Goal: Task Accomplishment & Management: Use online tool/utility

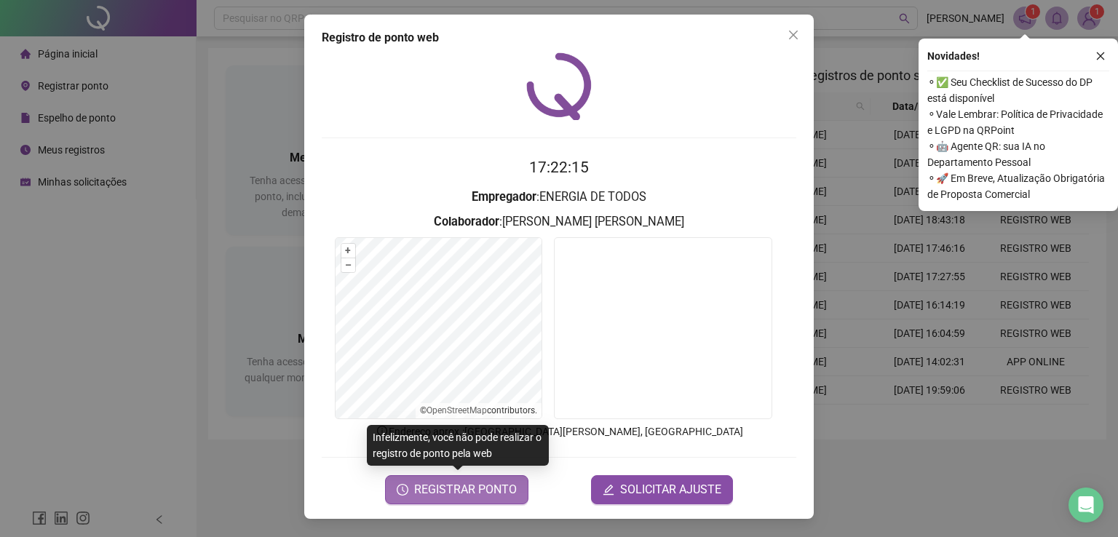
click at [488, 492] on span "REGISTRAR PONTO" at bounding box center [465, 489] width 103 height 17
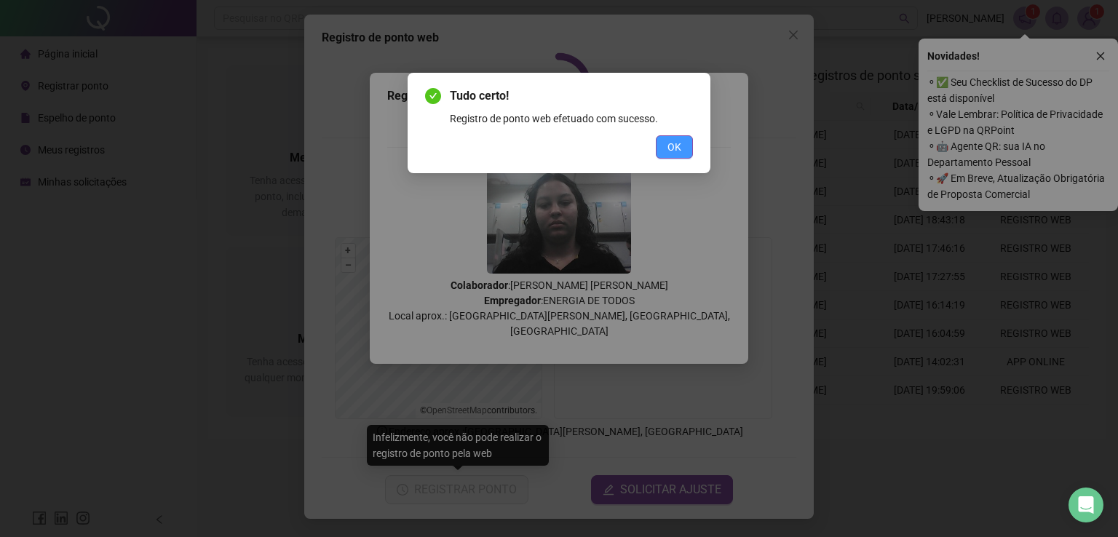
click at [674, 148] on span "OK" at bounding box center [674, 147] width 14 height 16
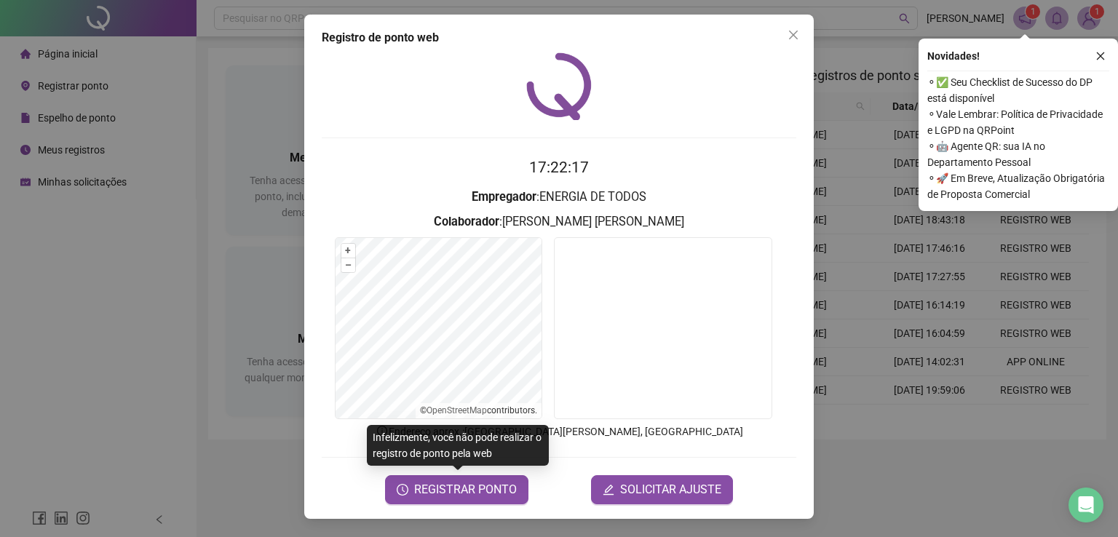
click at [133, 300] on div "Registro de ponto web 17:22:17 Empregador : ENERGIA DE TODOS Colaborador : [PER…" at bounding box center [559, 268] width 1118 height 537
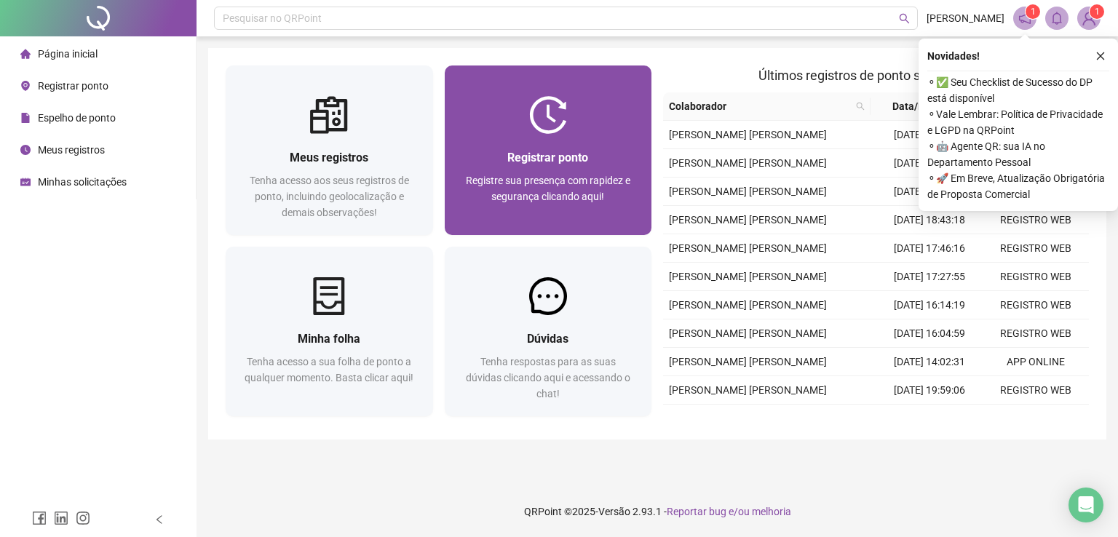
click at [519, 146] on div "Registrar ponto Registre sua presença com rapidez e segurança clicando aqui!" at bounding box center [548, 184] width 207 height 101
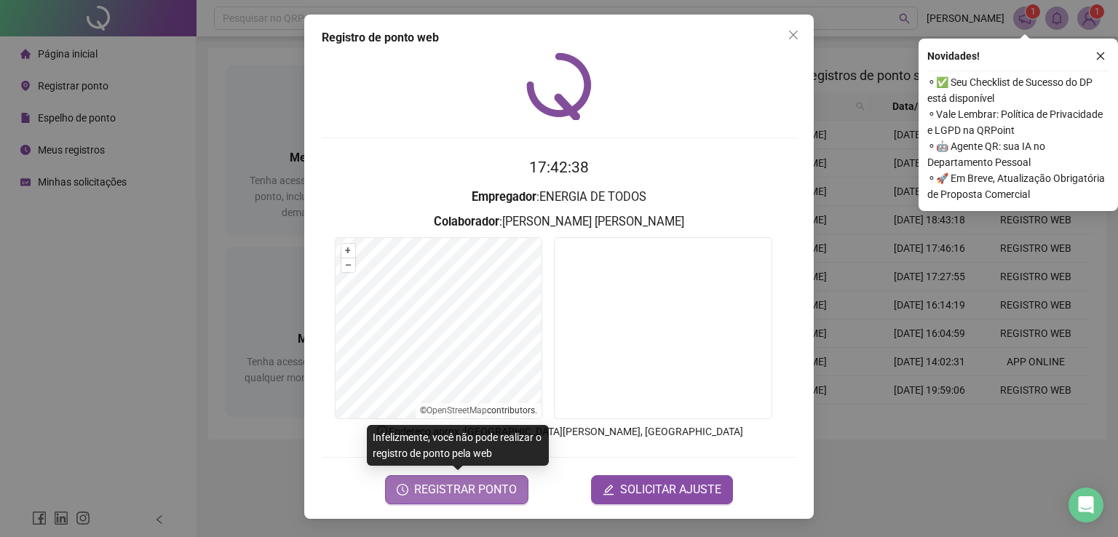
click at [504, 481] on span "REGISTRAR PONTO" at bounding box center [465, 489] width 103 height 17
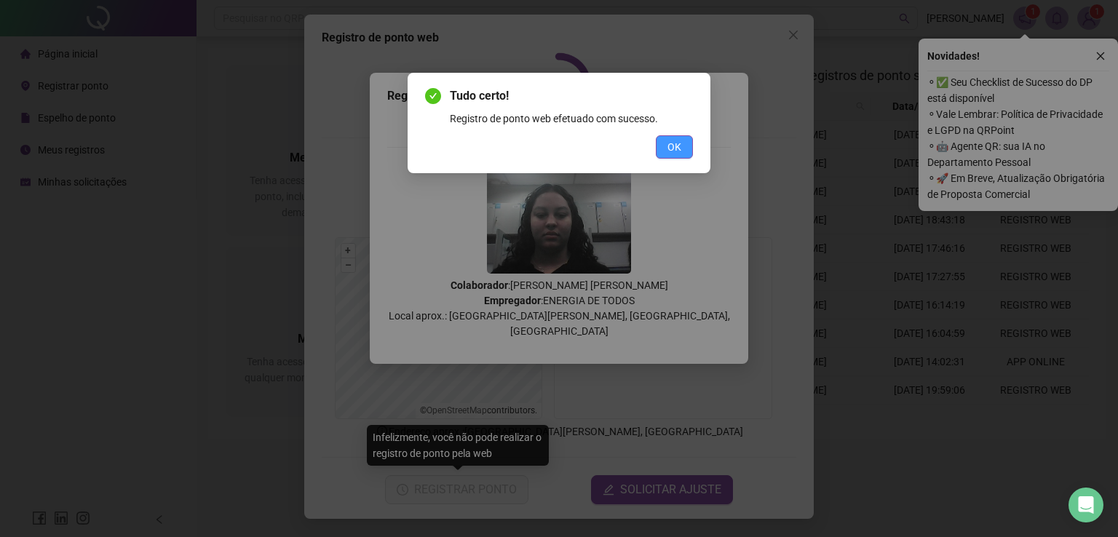
click at [683, 147] on button "OK" at bounding box center [674, 146] width 37 height 23
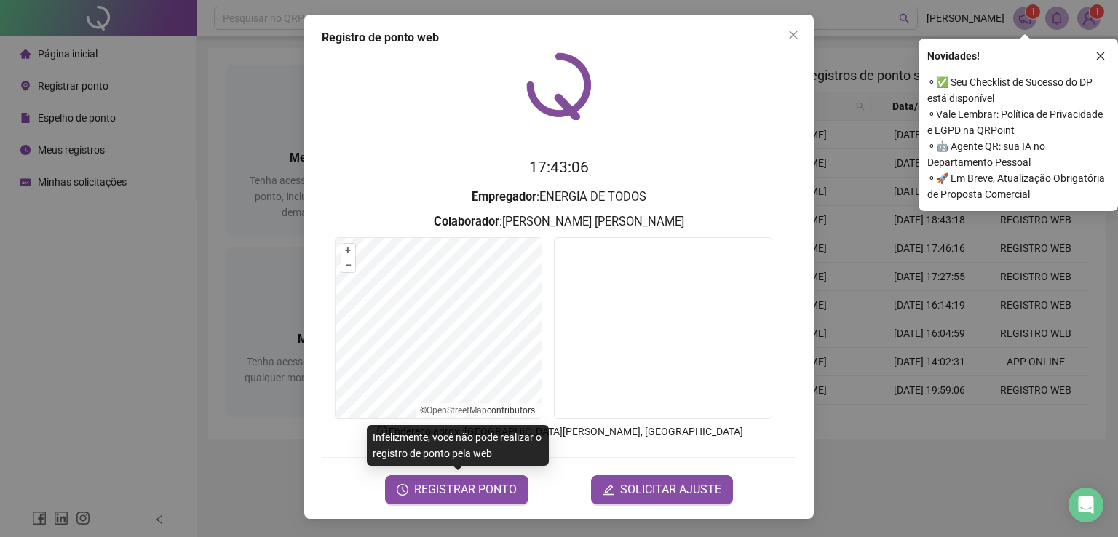
click at [183, 353] on div "Registro de ponto web 17:43:06 Empregador : ENERGIA DE TODOS Colaborador : [PER…" at bounding box center [559, 268] width 1118 height 537
